Goal: Task Accomplishment & Management: Use online tool/utility

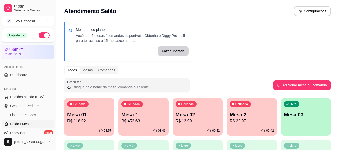
click at [247, 114] on p "Mesa 2" at bounding box center [251, 114] width 44 height 7
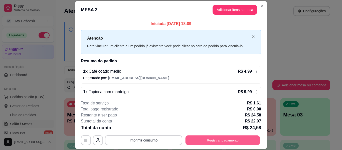
click at [211, 141] on button "Registrar pagamento" at bounding box center [223, 141] width 75 height 10
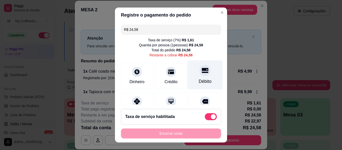
click at [204, 74] on div "Débito" at bounding box center [205, 74] width 35 height 29
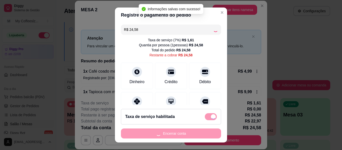
type input "R$ 0,00"
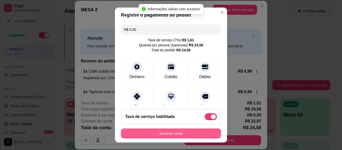
click at [171, 133] on button "Encerrar conta" at bounding box center [171, 134] width 100 height 10
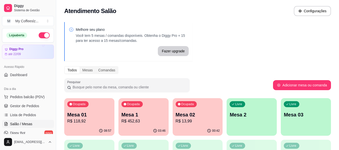
click at [202, 114] on p "Mesa 02" at bounding box center [197, 114] width 44 height 7
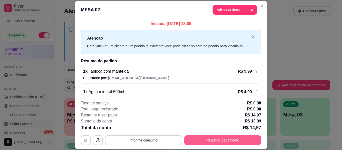
click at [204, 138] on button "Registrar pagamento" at bounding box center [223, 140] width 77 height 10
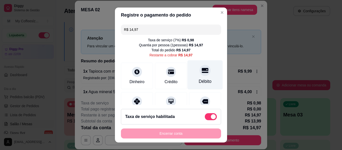
click at [200, 75] on div at bounding box center [205, 70] width 11 height 11
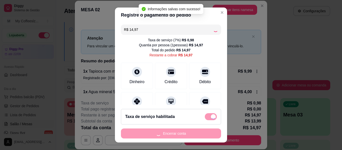
type input "R$ 0,00"
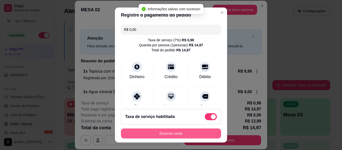
click at [176, 134] on button "Encerrar conta" at bounding box center [171, 134] width 100 height 10
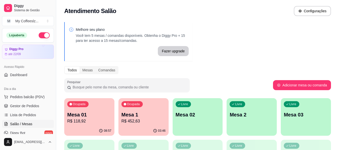
click at [201, 117] on p "Mesa 02" at bounding box center [197, 114] width 44 height 7
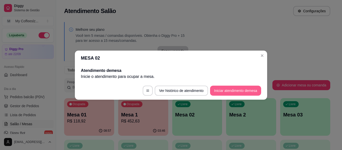
click at [236, 90] on button "Iniciar atendimento de mesa" at bounding box center [235, 91] width 51 height 10
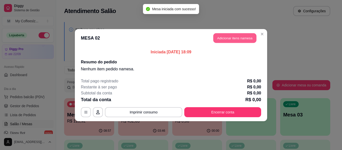
click at [236, 35] on button "Adicionar itens na mesa" at bounding box center [235, 38] width 43 height 10
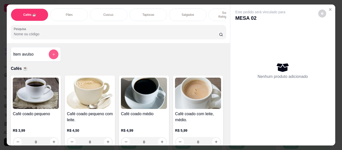
click at [52, 53] on icon "add-separate-item" at bounding box center [54, 55] width 4 height 4
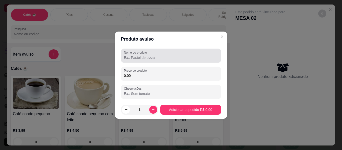
click at [135, 54] on label "Nome do produto" at bounding box center [136, 52] width 25 height 4
click at [135, 55] on input "Nome do produto" at bounding box center [171, 57] width 94 height 5
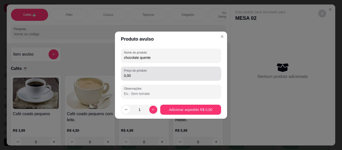
type input "chocolate quente"
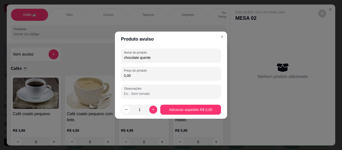
click at [144, 75] on input "0,00" at bounding box center [171, 75] width 94 height 5
type input "15,99"
click at [153, 110] on icon "increase-product-quantity" at bounding box center [153, 110] width 4 height 4
type input "2"
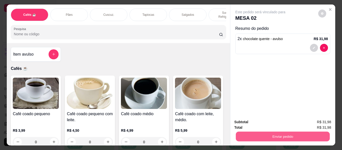
click at [244, 135] on button "Enviar pedido" at bounding box center [283, 137] width 94 height 10
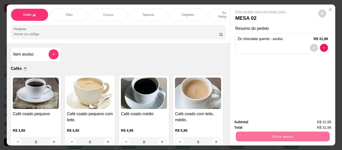
click at [250, 122] on button "Não registrar e enviar pedido" at bounding box center [266, 122] width 51 height 9
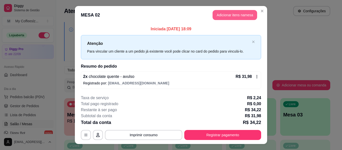
click at [234, 18] on button "Adicionar itens na mesa" at bounding box center [235, 15] width 45 height 10
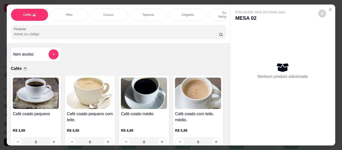
click at [148, 13] on p "Tapiocas" at bounding box center [149, 15] width 12 height 4
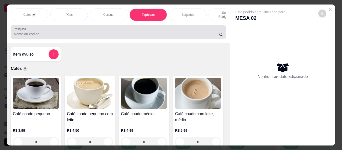
scroll to position [14, 0]
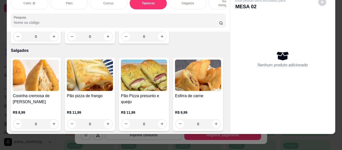
type input "1"
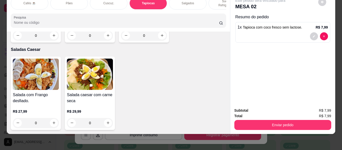
scroll to position [3018, 0]
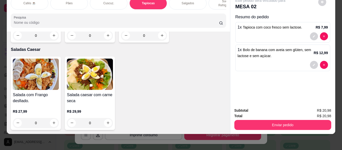
type input "2"
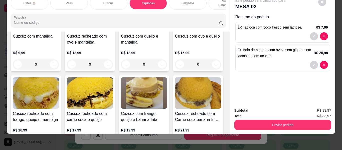
scroll to position [967, 0]
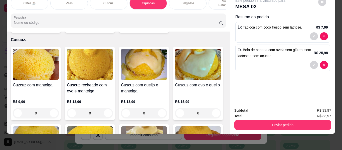
type input "1"
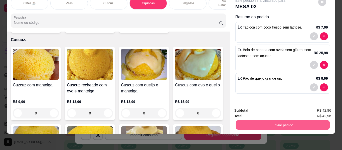
click at [264, 120] on button "Enviar pedido" at bounding box center [283, 125] width 94 height 10
click at [265, 106] on button "Não registrar e enviar pedido" at bounding box center [266, 108] width 51 height 9
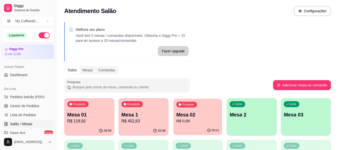
click at [208, 131] on icon "button" at bounding box center [209, 131] width 4 height 4
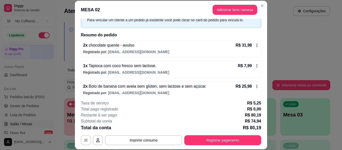
scroll to position [51, 0]
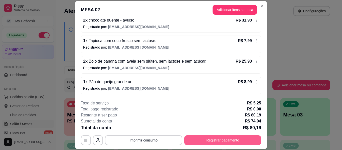
click at [210, 140] on button "Registrar pagamento" at bounding box center [223, 140] width 77 height 10
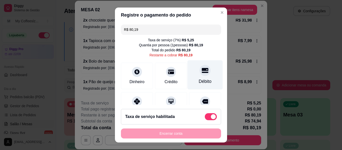
click at [200, 66] on div at bounding box center [205, 70] width 11 height 11
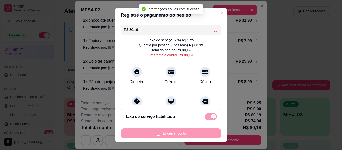
type input "R$ 0,00"
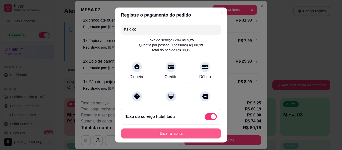
click at [160, 132] on button "Encerrar conta" at bounding box center [171, 134] width 100 height 10
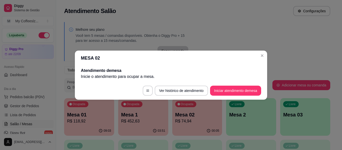
scroll to position [0, 0]
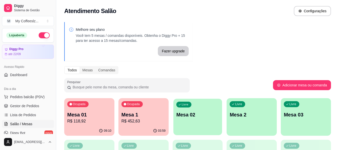
click at [204, 118] on div "Livre Mesa 02" at bounding box center [197, 114] width 49 height 31
click at [64, 95] on div "Melhore seu plano Você tem 5 mesas / comandas disponíveis. Obtenha o Diggy Pro …" at bounding box center [197, 143] width 283 height 248
click at [161, 12] on div "Atendimento Salão Configurações" at bounding box center [197, 11] width 266 height 10
click at [198, 123] on div "Livre Mesa 02" at bounding box center [197, 114] width 49 height 31
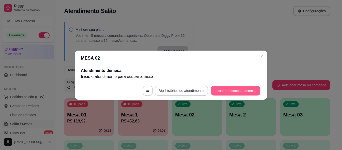
click at [225, 92] on button "Iniciar atendimento de mesa" at bounding box center [236, 91] width 50 height 10
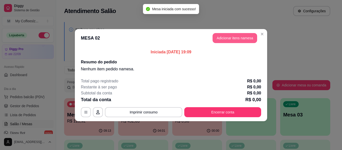
click at [217, 38] on button "Adicionar itens na mesa" at bounding box center [235, 38] width 45 height 10
